Goal: Obtain resource: Obtain resource

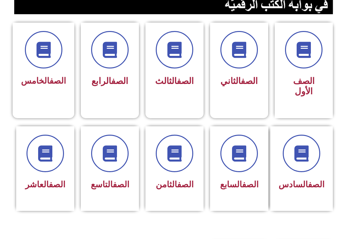
scroll to position [163, 0]
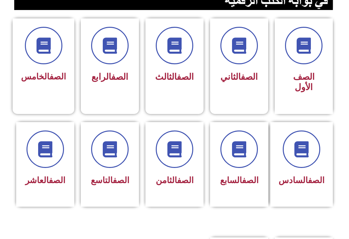
click at [240, 152] on icon at bounding box center [239, 149] width 16 height 16
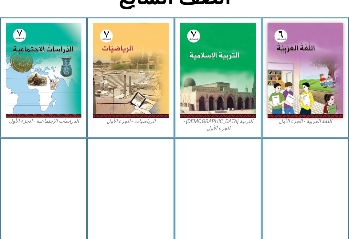
scroll to position [166, 0]
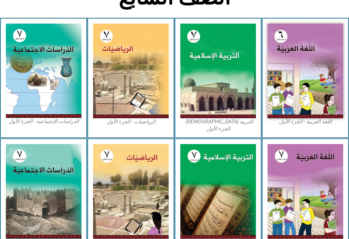
click at [210, 70] on img at bounding box center [218, 71] width 76 height 95
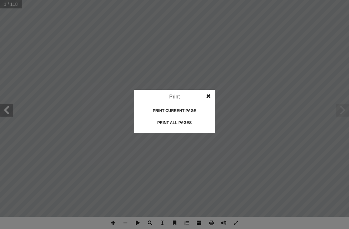
click at [182, 124] on div "Print all pages" at bounding box center [174, 122] width 65 height 10
